Goal: Information Seeking & Learning: Find specific fact

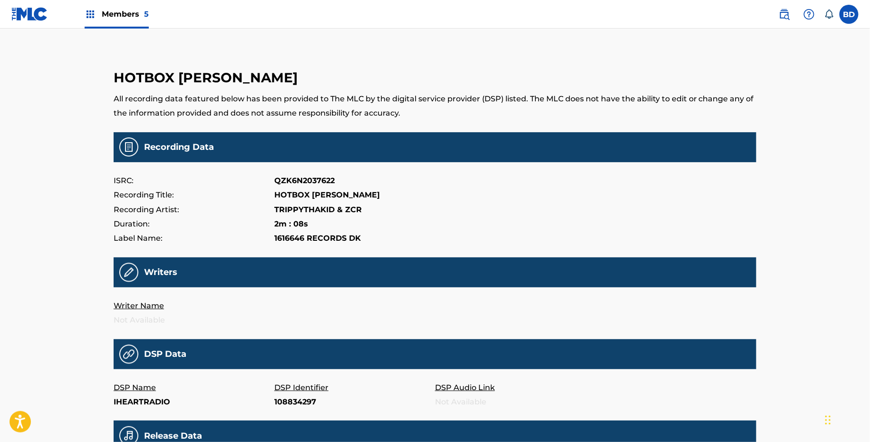
click at [295, 404] on p "108834297" at bounding box center [354, 402] width 161 height 14
copy p "108834297"
click at [294, 404] on p "Tjg3dx2iz4b26h5h4dwwkeo7jci" at bounding box center [354, 402] width 161 height 14
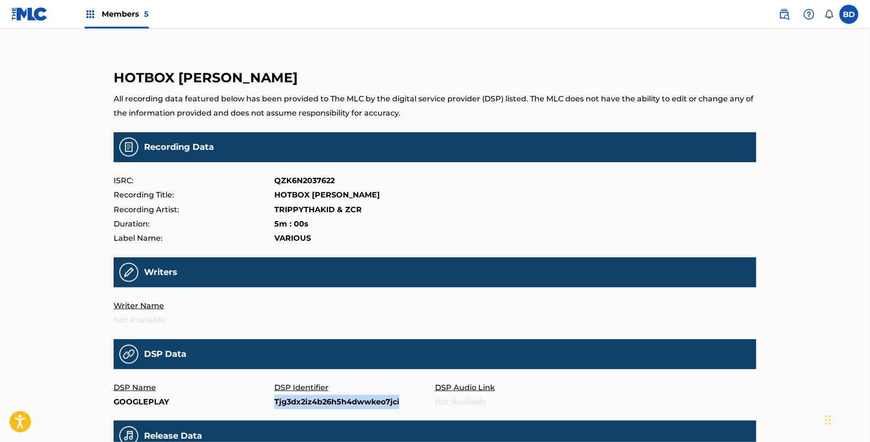
copy p "Tjg3dx2iz4b26h5h4dwwkeo7jci"
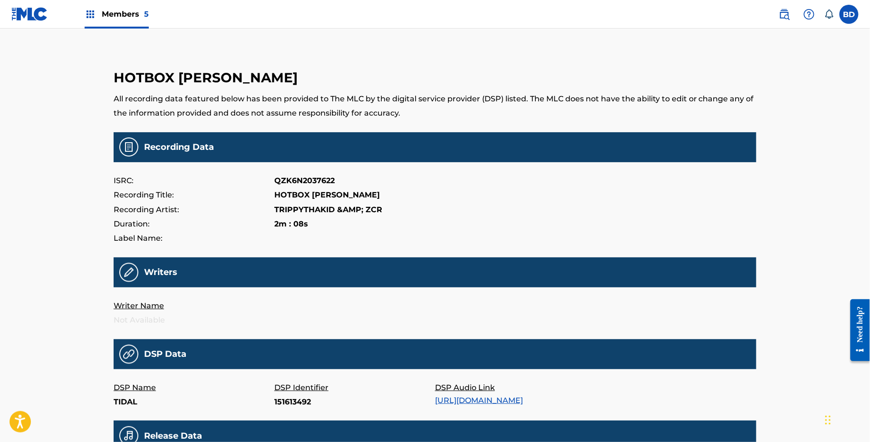
click at [279, 400] on p "151613492" at bounding box center [354, 402] width 161 height 14
copy p "151613492"
click at [285, 406] on p "Tra.503987381" at bounding box center [354, 402] width 161 height 14
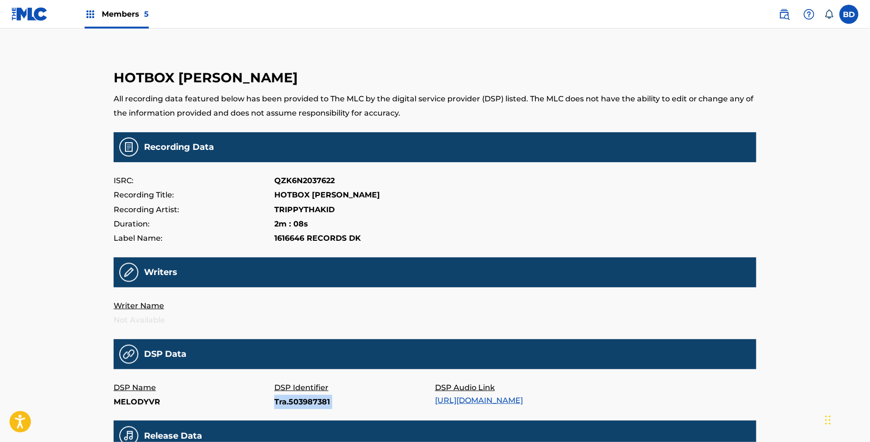
click at [285, 406] on p "Tra.503987381" at bounding box center [354, 402] width 161 height 14
copy p "Tra.503987381"
click at [289, 398] on p "503154909" at bounding box center [354, 402] width 161 height 14
copy p "503154909"
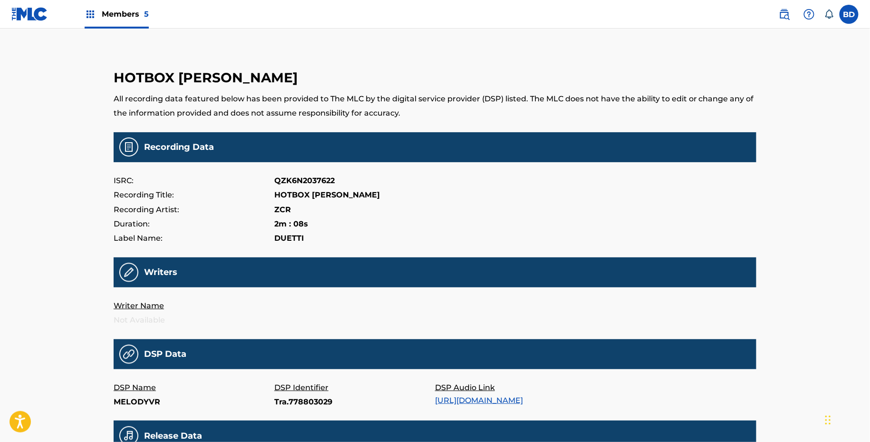
click at [299, 404] on p "Tra.778803029" at bounding box center [354, 402] width 161 height 14
copy p "Tra.778803029"
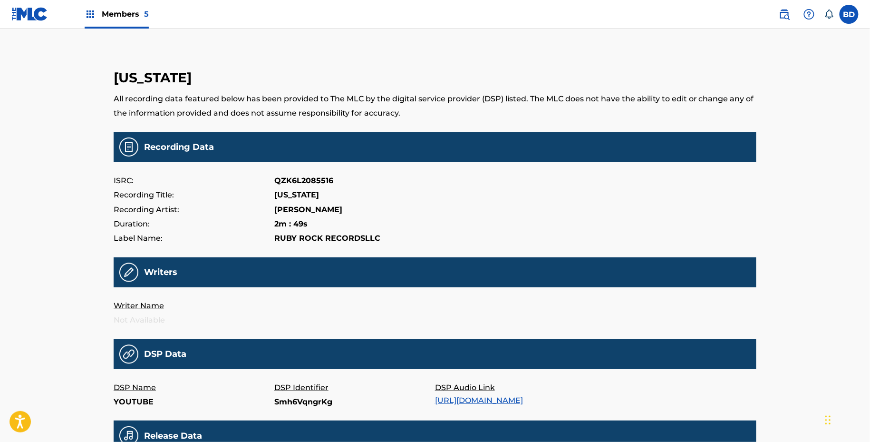
click at [304, 404] on p "Smh6VqngrKg" at bounding box center [354, 402] width 161 height 14
copy p "Smh6VqngrKg"
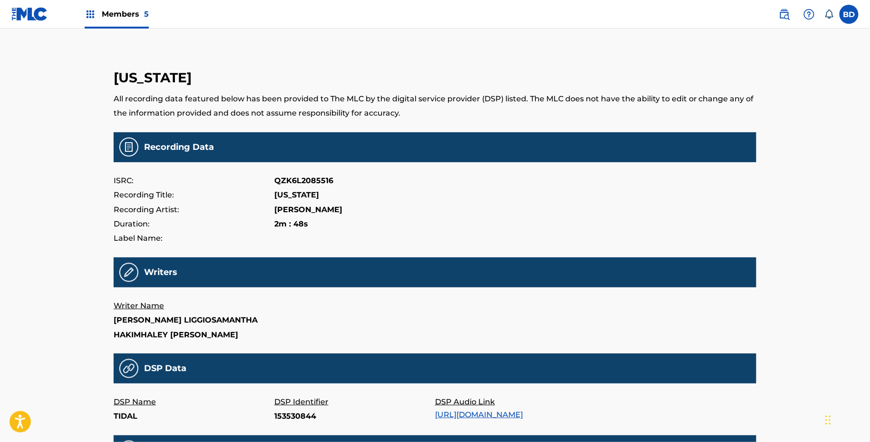
click at [292, 423] on p "153530844" at bounding box center [354, 416] width 161 height 14
copy p "153530844"
